Goal: Task Accomplishment & Management: Manage account settings

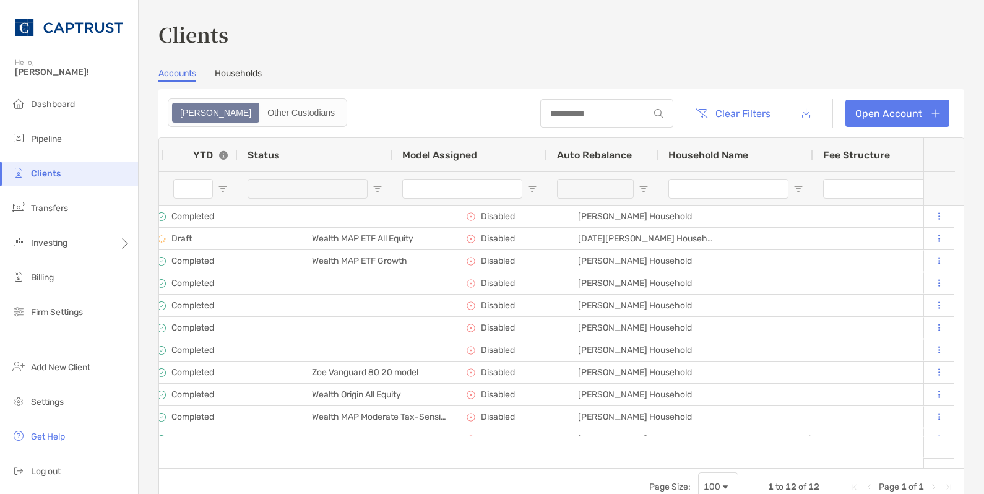
scroll to position [0, 1203]
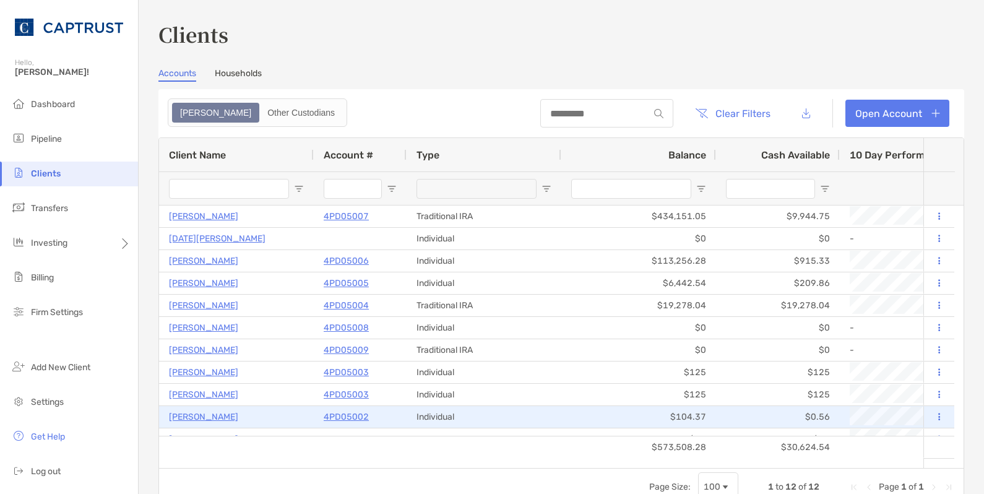
click at [189, 411] on p "[PERSON_NAME]" at bounding box center [203, 416] width 69 height 15
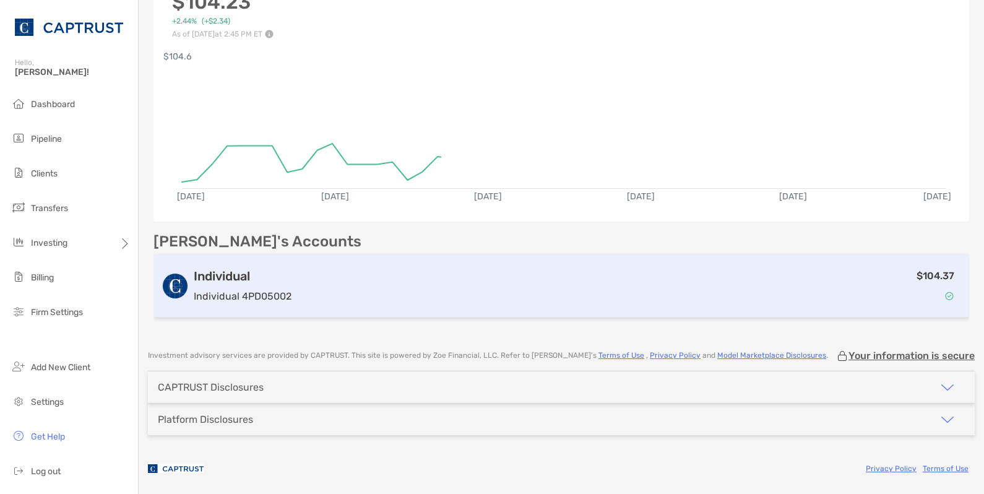
click at [586, 303] on div "Individual Individual 4PD05002 $104.37" at bounding box center [562, 285] width 816 height 63
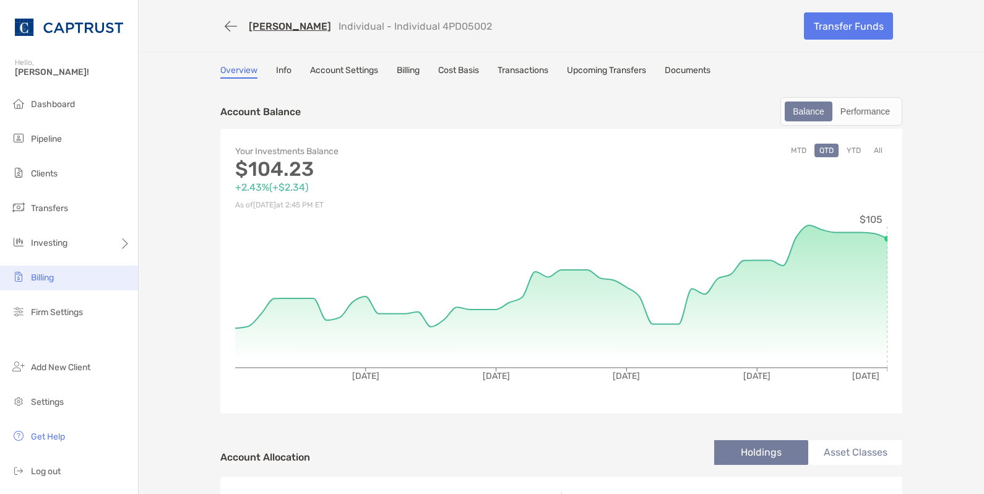
click at [54, 280] on span "Billing" at bounding box center [42, 277] width 23 height 11
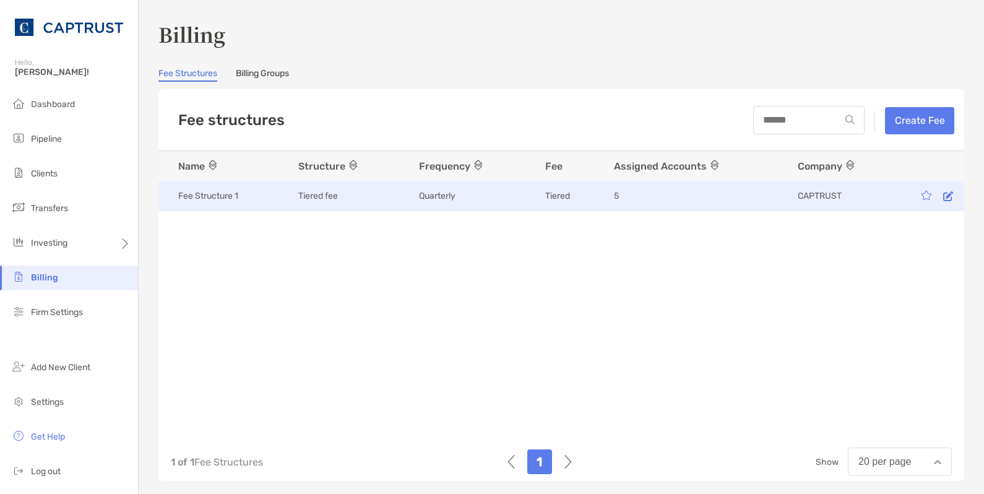
click at [896, 198] on icon at bounding box center [948, 196] width 10 height 10
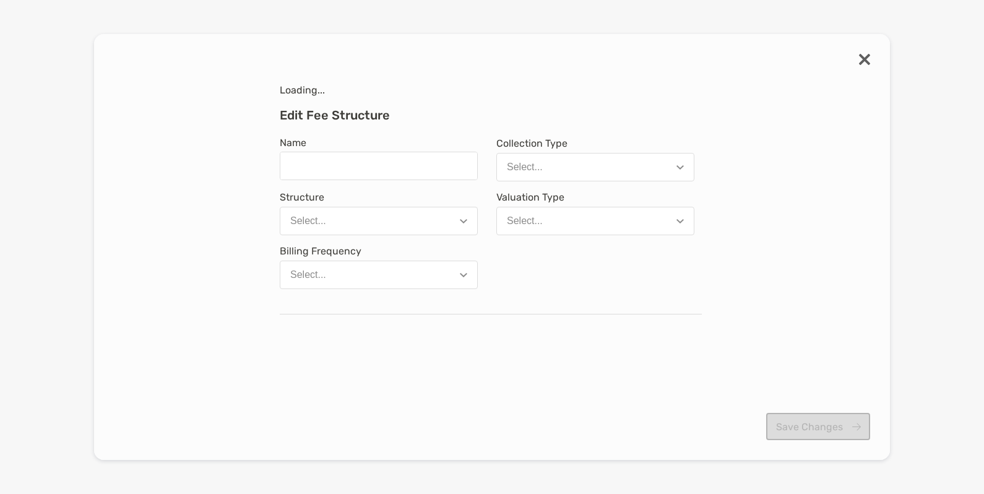
type input "**********"
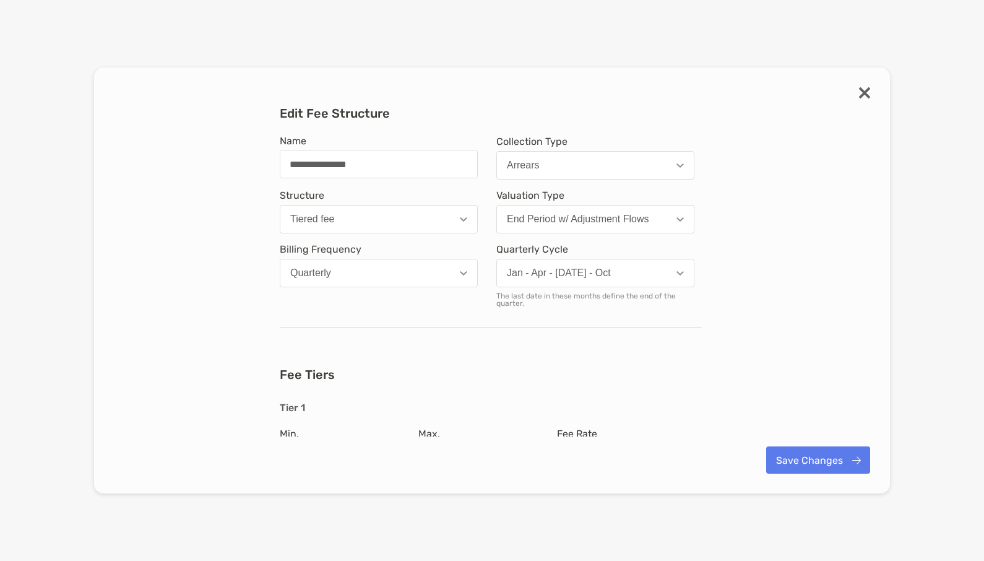
click at [867, 92] on img "modal" at bounding box center [864, 92] width 11 height 11
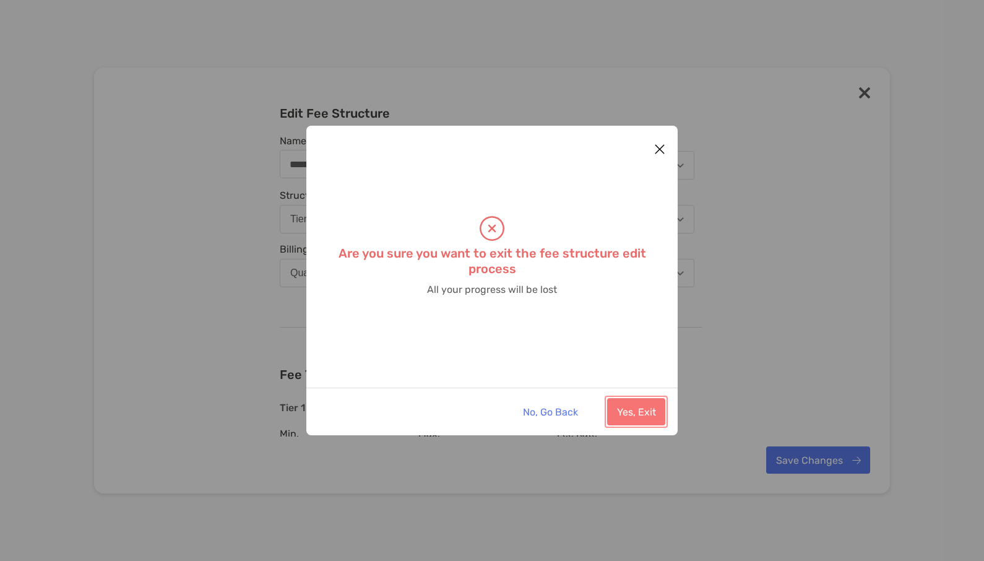
click at [623, 410] on button "Yes, Exit" at bounding box center [636, 411] width 58 height 27
